Goal: Task Accomplishment & Management: Use online tool/utility

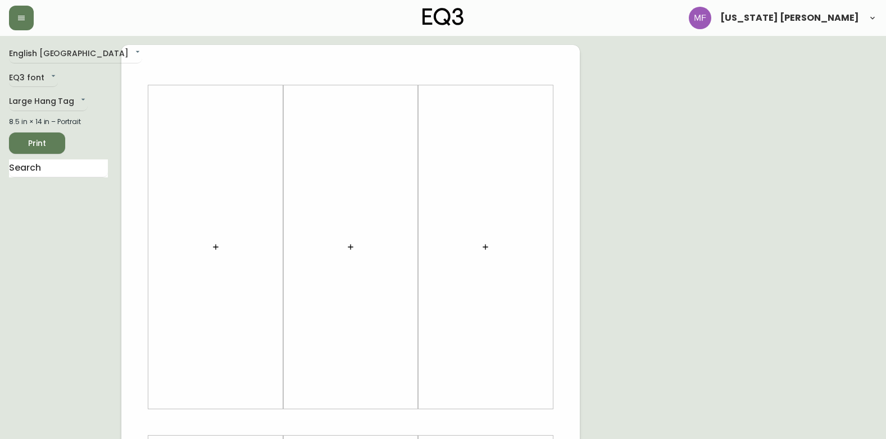
click at [45, 90] on div "English [GEOGRAPHIC_DATA] en_CA EQ3 font EQ3 Large Hang Tag large 8.5 in × 14 i…" at bounding box center [65, 422] width 112 height 755
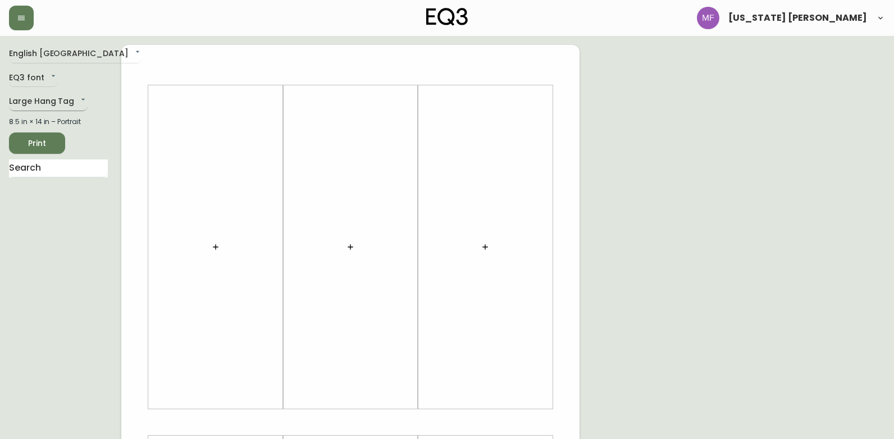
click at [44, 104] on body "[US_STATE] [PERSON_NAME] English [GEOGRAPHIC_DATA] en_CA EQ3 font EQ3 Large Han…" at bounding box center [447, 400] width 894 height 800
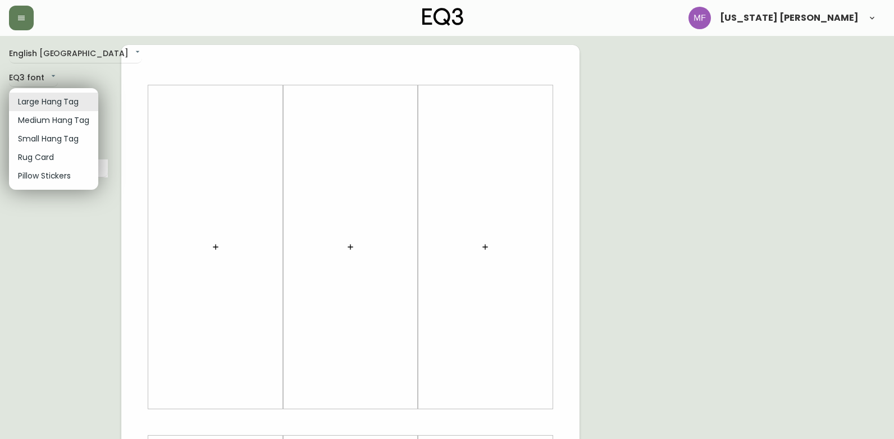
click at [77, 242] on div at bounding box center [447, 219] width 894 height 439
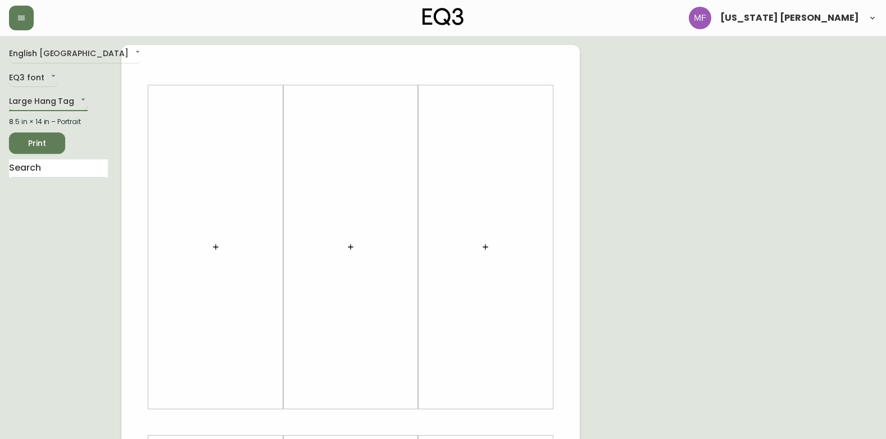
click at [69, 98] on body "[US_STATE] [PERSON_NAME] English [GEOGRAPHIC_DATA] en_CA EQ3 font EQ3 Large Han…" at bounding box center [443, 400] width 886 height 800
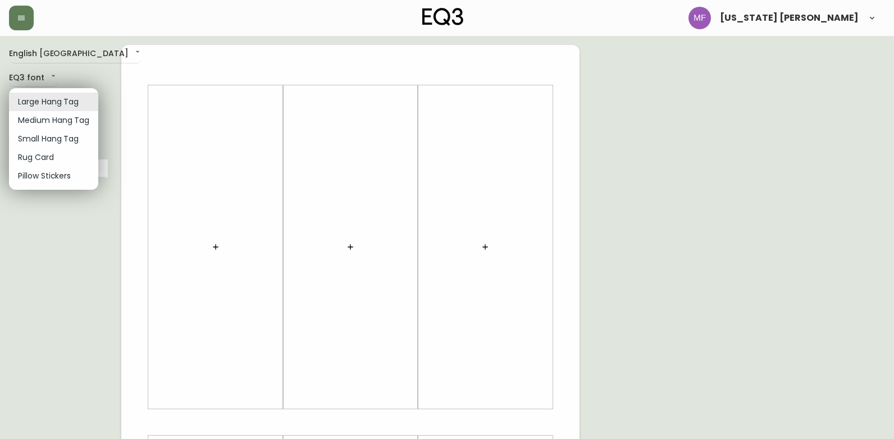
click at [66, 119] on li "Medium Hang Tag" at bounding box center [53, 120] width 89 height 19
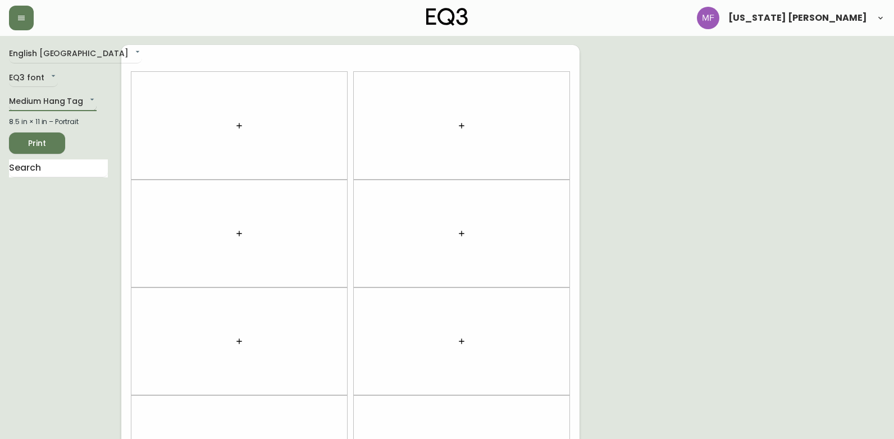
click at [73, 99] on body "[US_STATE] [PERSON_NAME] English [GEOGRAPHIC_DATA] en_CA EQ3 font EQ3 Medium Ha…" at bounding box center [447, 319] width 894 height 638
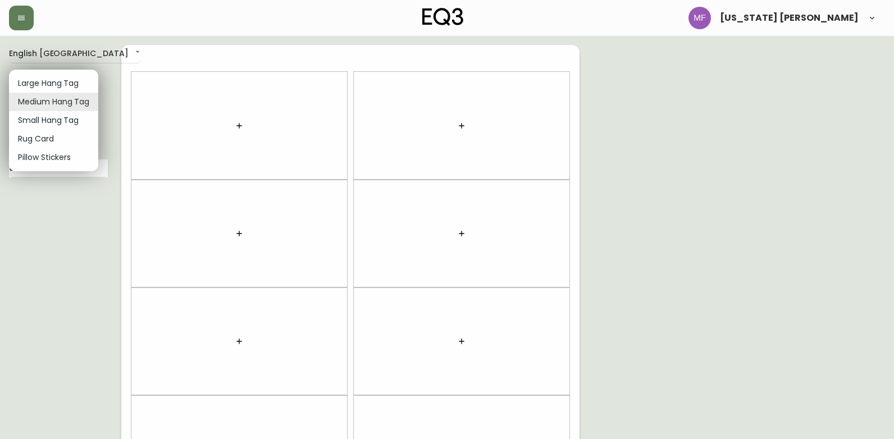
click at [71, 230] on div at bounding box center [447, 219] width 894 height 439
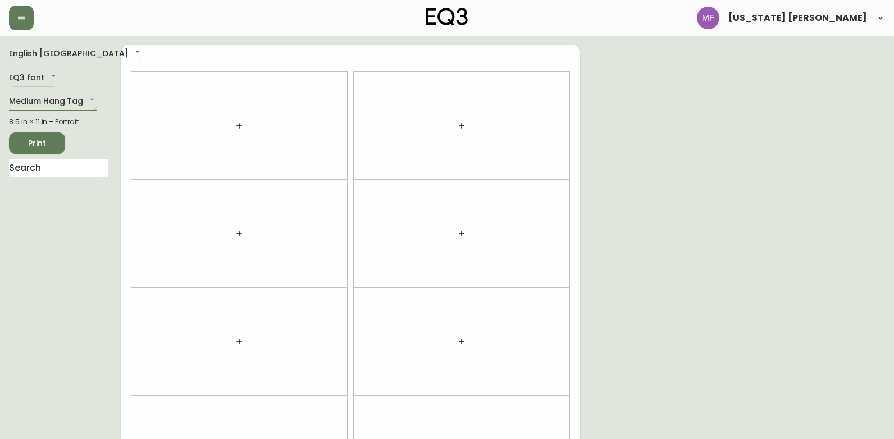
click at [55, 103] on body "[US_STATE] [PERSON_NAME] English [GEOGRAPHIC_DATA] en_CA EQ3 font EQ3 Medium Ha…" at bounding box center [447, 319] width 894 height 638
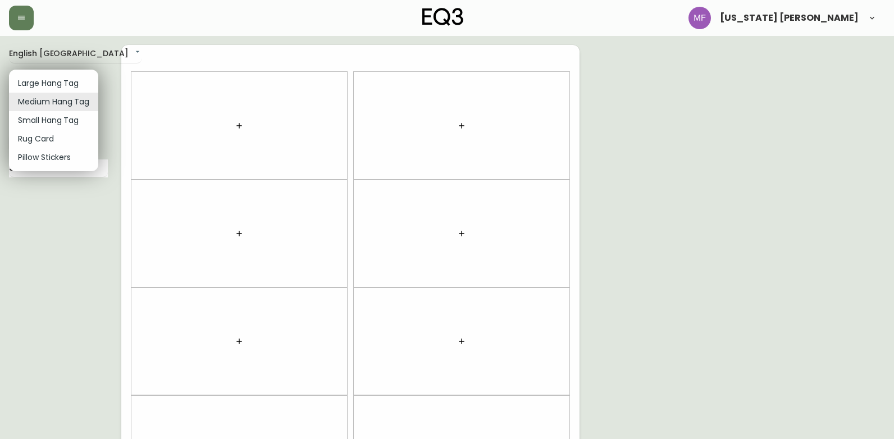
click at [51, 139] on li "Rug Card" at bounding box center [53, 139] width 89 height 19
type input "rugs"
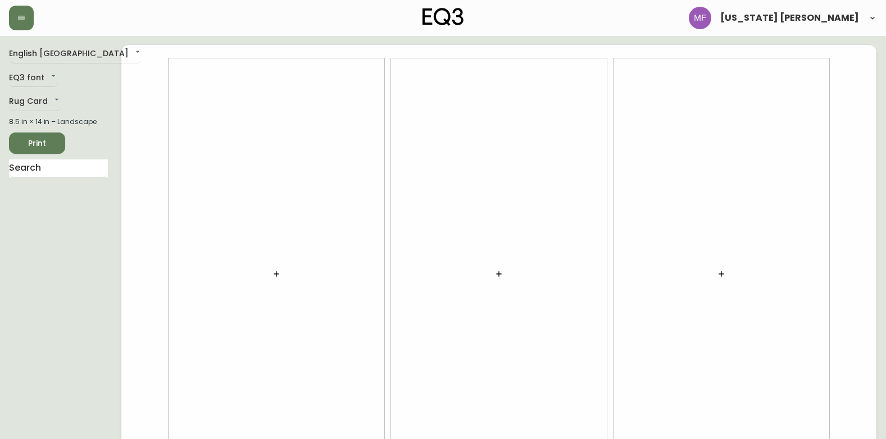
drag, startPoint x: 243, startPoint y: 227, endPoint x: 261, endPoint y: 241, distance: 22.0
click at [261, 241] on div at bounding box center [276, 273] width 216 height 431
click at [280, 284] on button "button" at bounding box center [276, 274] width 22 height 22
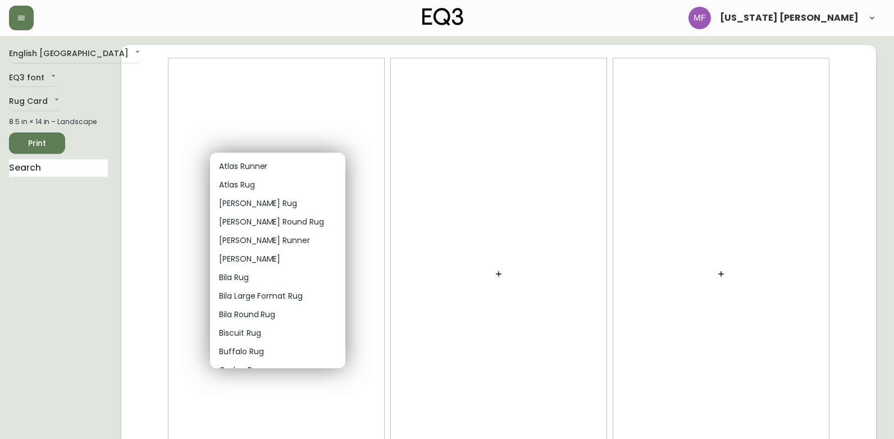
click at [250, 184] on p "Atlas Rug" at bounding box center [237, 185] width 36 height 12
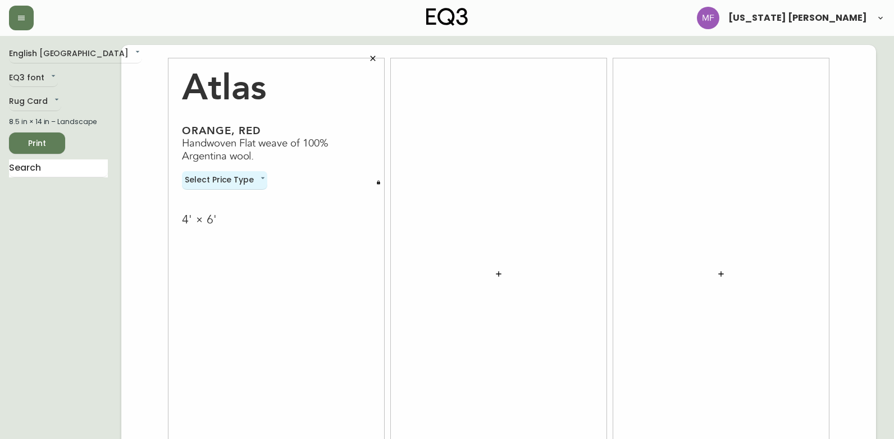
click at [250, 184] on body "[US_STATE] [PERSON_NAME] English [GEOGRAPHIC_DATA] en_CA EQ3 font EQ3 Rug Card …" at bounding box center [447, 251] width 894 height 503
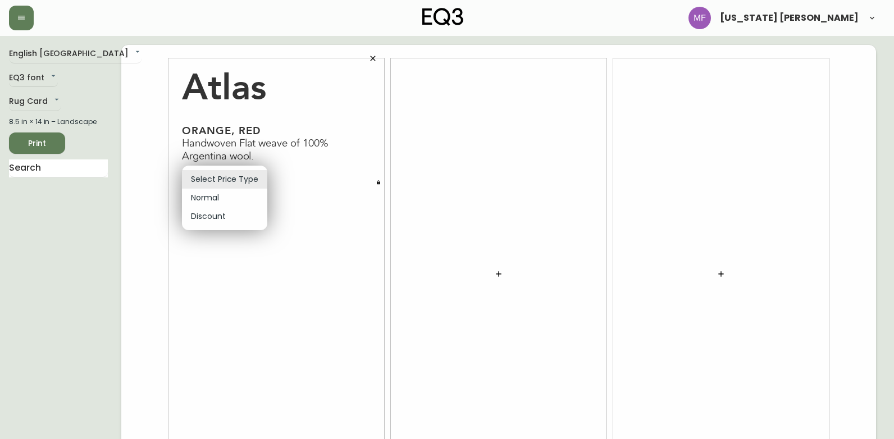
click at [206, 198] on li "Normal" at bounding box center [224, 198] width 85 height 19
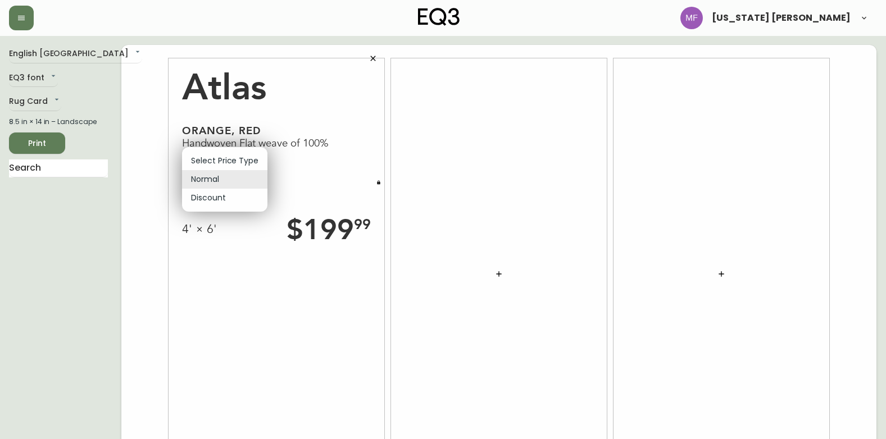
click at [208, 180] on body "[US_STATE] [PERSON_NAME] English [GEOGRAPHIC_DATA] en_CA EQ3 font EQ3 Rug Card …" at bounding box center [443, 251] width 886 height 503
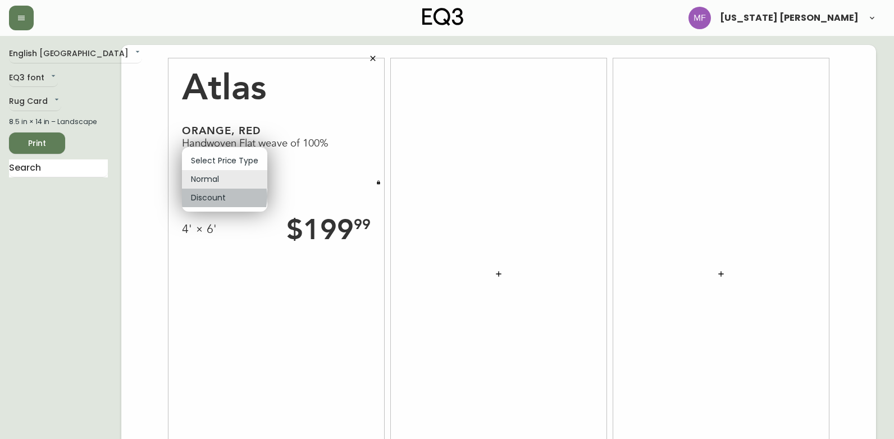
click at [218, 197] on li "Discount" at bounding box center [224, 198] width 85 height 19
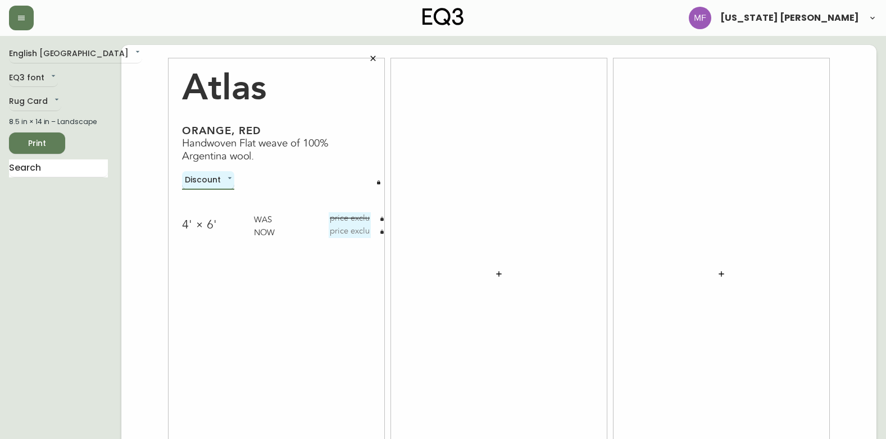
click at [223, 170] on body "[US_STATE] [PERSON_NAME] English [GEOGRAPHIC_DATA] en_CA EQ3 font EQ3 Rug Card …" at bounding box center [443, 251] width 886 height 503
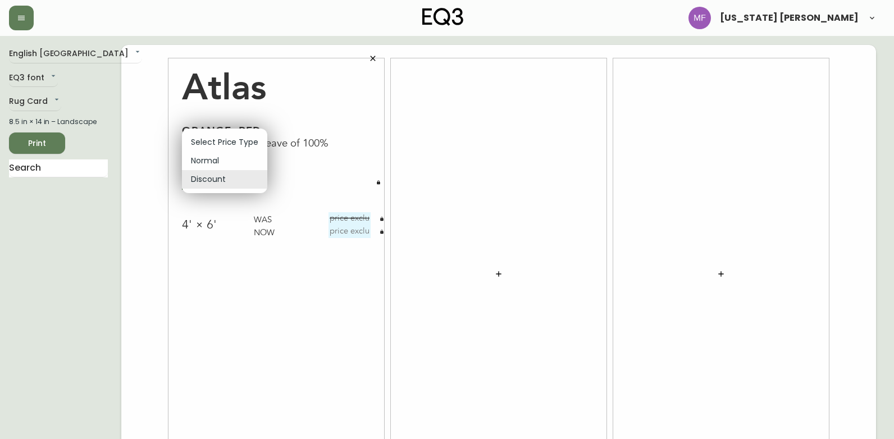
click at [228, 164] on li "Normal" at bounding box center [224, 161] width 85 height 19
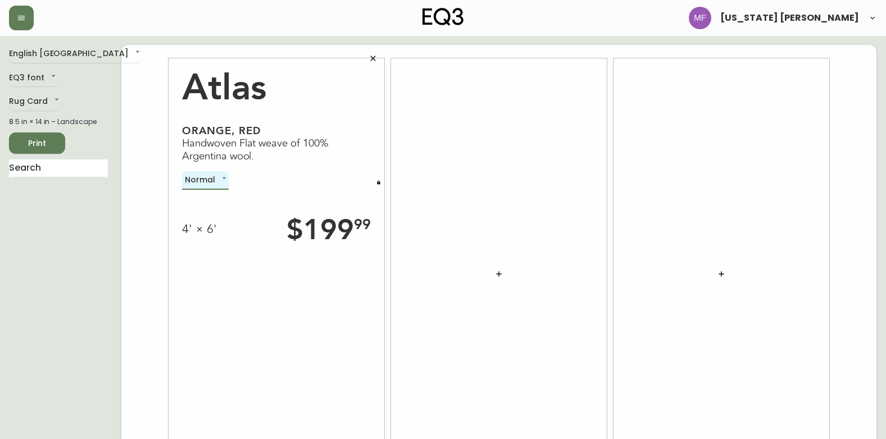
click at [80, 220] on div "English [GEOGRAPHIC_DATA] en_CA EQ3 font EQ3 Rug Card rugs 8.5 in × 14 in – Lan…" at bounding box center [65, 274] width 112 height 458
click at [329, 226] on div "$ 199 99" at bounding box center [328, 229] width 84 height 35
drag, startPoint x: 311, startPoint y: 226, endPoint x: 362, endPoint y: 233, distance: 51.5
click at [362, 233] on div "$ 199 99" at bounding box center [328, 229] width 84 height 35
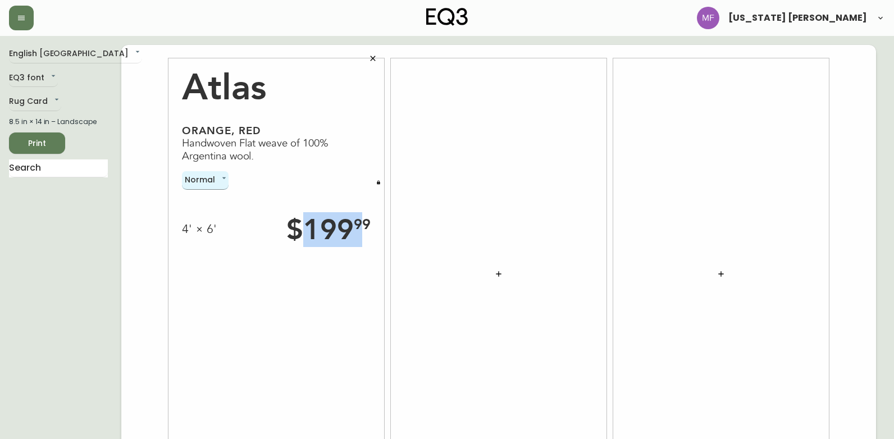
click at [216, 178] on body "[US_STATE] [PERSON_NAME] English [GEOGRAPHIC_DATA] en_CA EQ3 font EQ3 Rug Card …" at bounding box center [447, 251] width 894 height 503
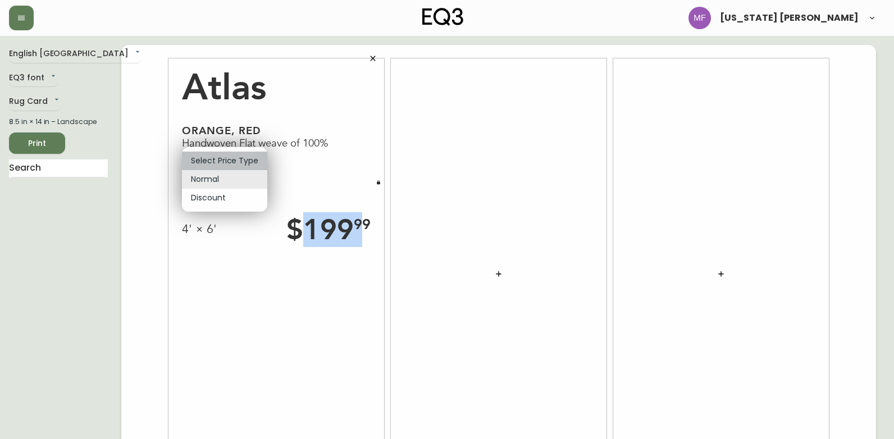
click at [229, 162] on li "Select Price Type" at bounding box center [224, 161] width 85 height 19
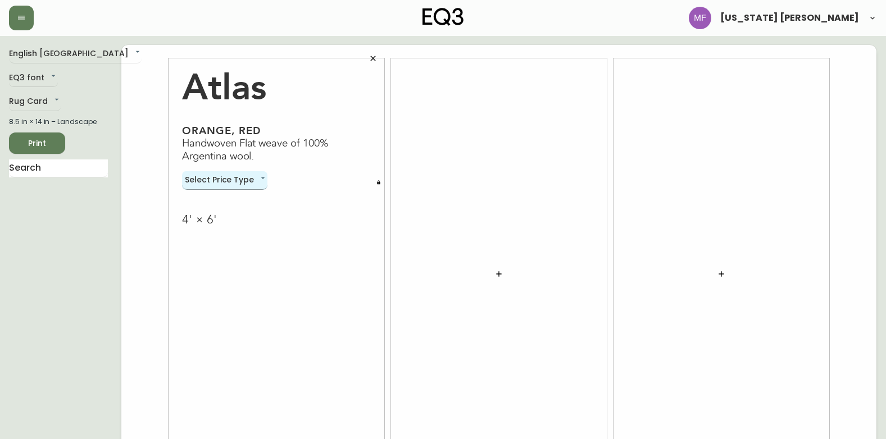
drag, startPoint x: 219, startPoint y: 198, endPoint x: 217, endPoint y: 178, distance: 20.3
click at [219, 198] on div "4' × 6'" at bounding box center [276, 209] width 189 height 38
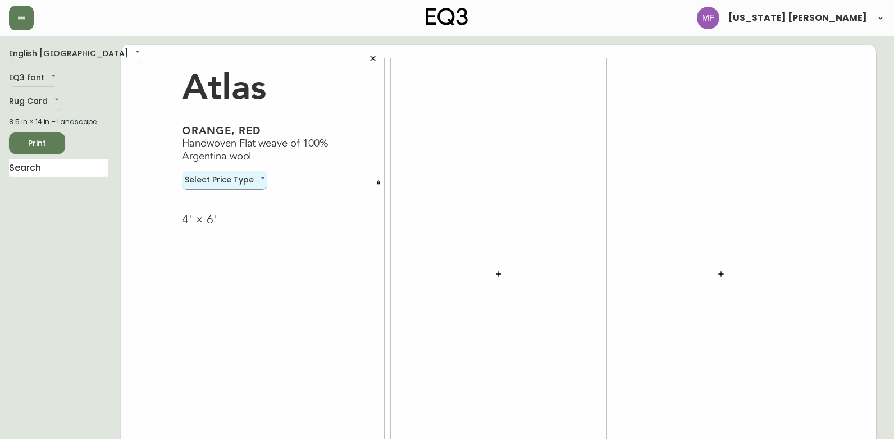
click at [217, 173] on body "[US_STATE] [PERSON_NAME] English [GEOGRAPHIC_DATA] en_CA EQ3 font EQ3 Rug Card …" at bounding box center [447, 251] width 894 height 503
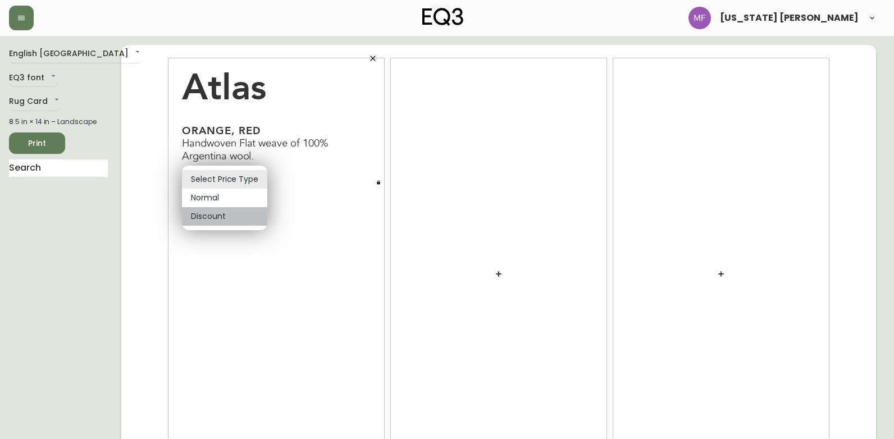
click at [228, 222] on li "Discount" at bounding box center [224, 216] width 85 height 19
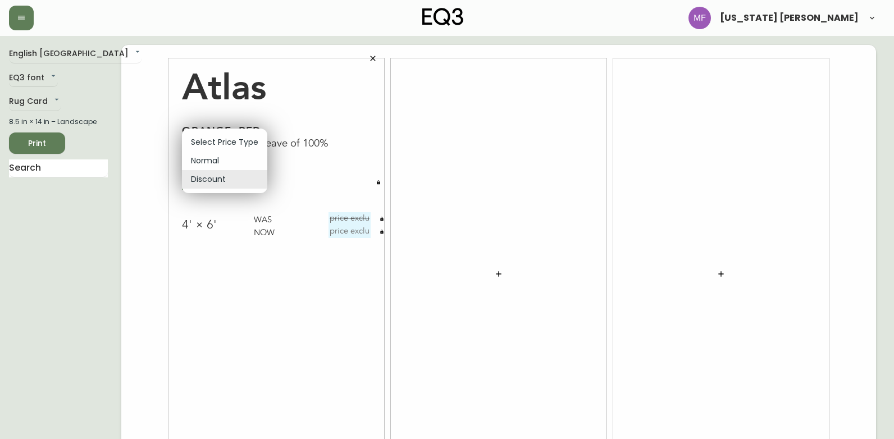
click at [211, 175] on body "[US_STATE] [PERSON_NAME] English [GEOGRAPHIC_DATA] en_CA EQ3 font EQ3 Rug Card …" at bounding box center [447, 251] width 894 height 503
click at [221, 164] on li "Normal" at bounding box center [224, 161] width 85 height 19
type input "normal"
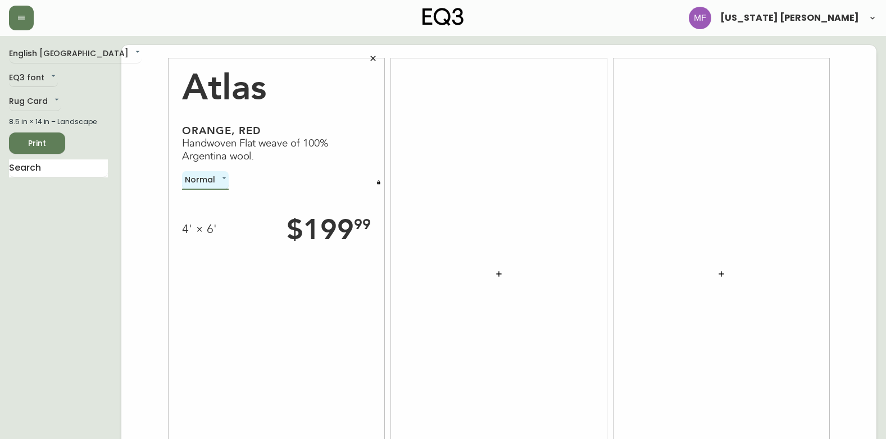
click at [52, 135] on button "Print" at bounding box center [37, 143] width 56 height 21
